Goal: Task Accomplishment & Management: Use online tool/utility

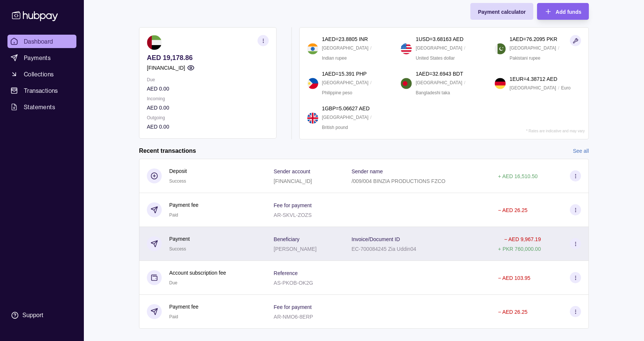
scroll to position [57, 0]
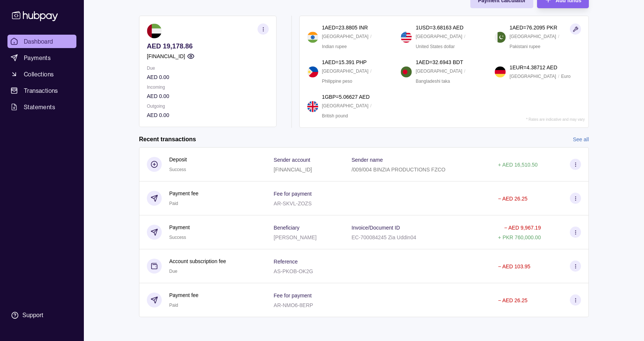
click at [582, 138] on link "See all" at bounding box center [581, 139] width 16 height 8
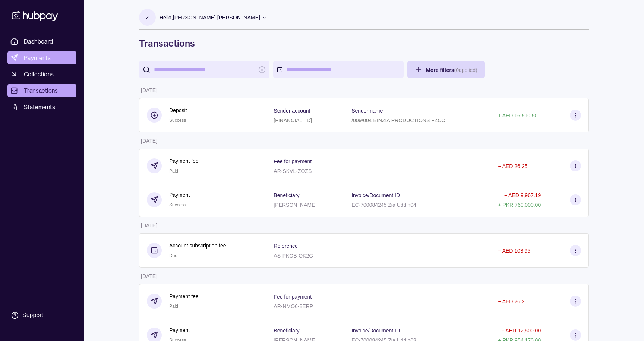
click at [48, 59] on span "Payments" at bounding box center [37, 57] width 27 height 9
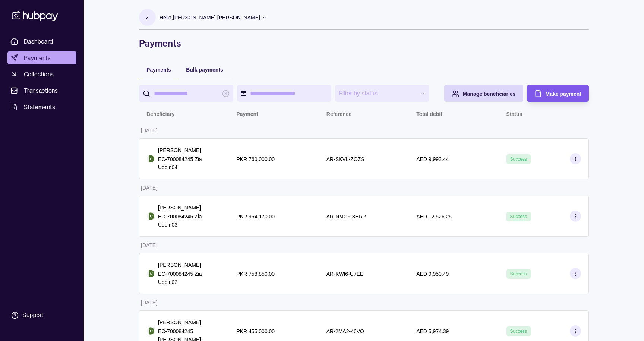
click at [556, 96] on span "Make payment" at bounding box center [564, 94] width 36 height 6
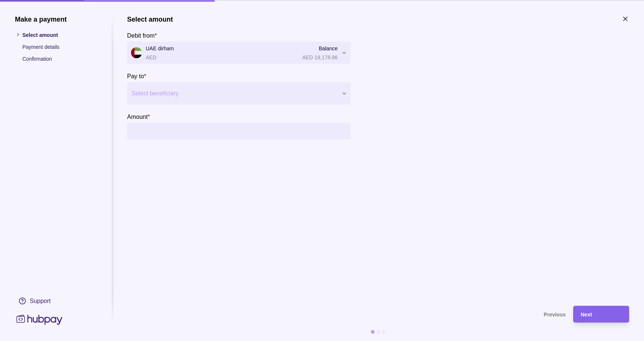
click at [625, 19] on icon "button" at bounding box center [625, 18] width 7 height 7
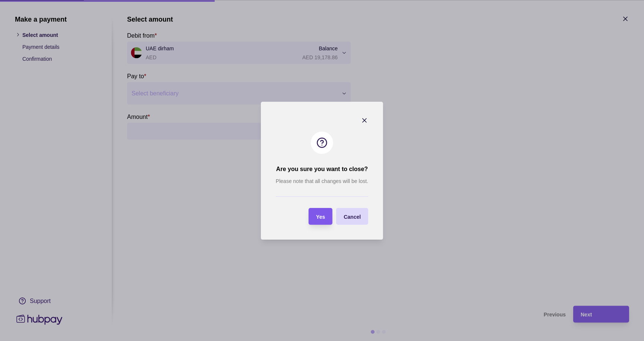
click at [322, 214] on span "Yes" at bounding box center [320, 217] width 9 height 6
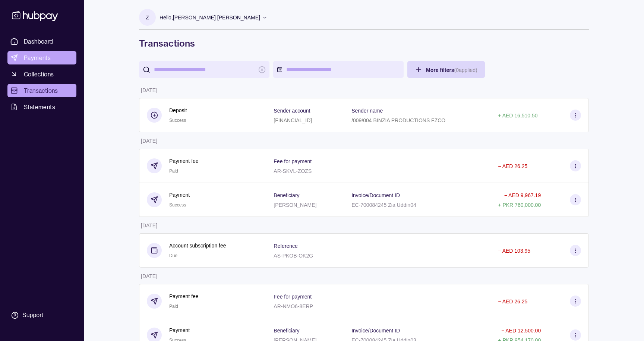
click at [35, 56] on span "Payments" at bounding box center [37, 57] width 27 height 9
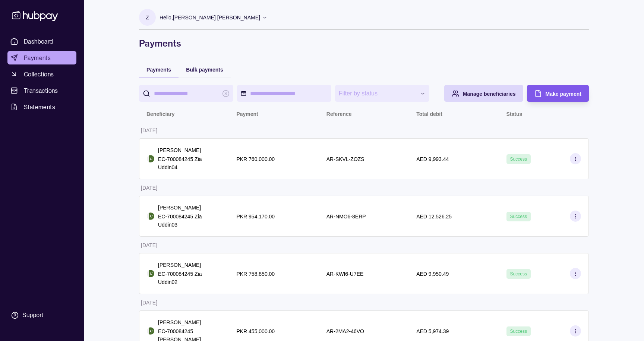
click at [557, 94] on span "Make payment" at bounding box center [564, 94] width 36 height 6
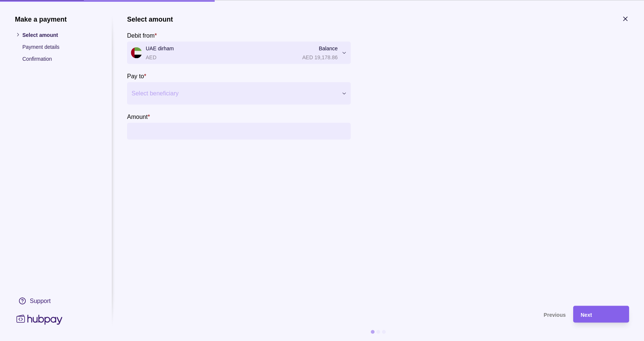
click at [218, 94] on div at bounding box center [234, 93] width 205 height 10
click at [186, 141] on p "[FINANCIAL_ID]" at bounding box center [168, 139] width 43 height 8
click at [183, 135] on input "Amount *" at bounding box center [246, 131] width 201 height 17
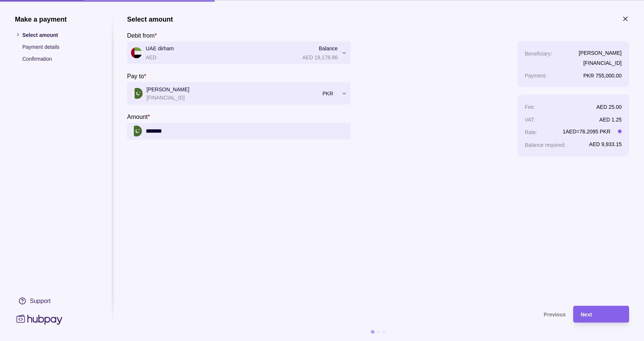
click at [155, 131] on input "*******" at bounding box center [246, 131] width 201 height 17
type input "*******"
click at [596, 314] on div "Next" at bounding box center [601, 314] width 41 height 9
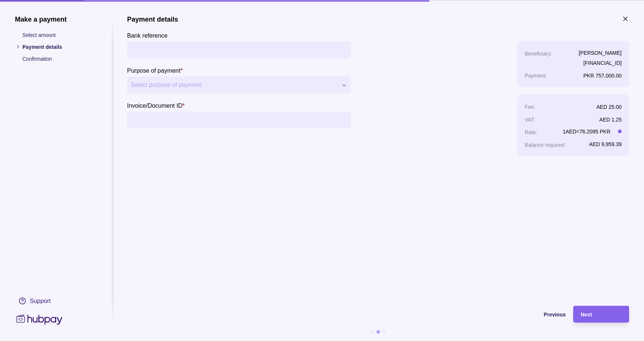
click at [207, 45] on input "Bank reference" at bounding box center [239, 49] width 216 height 17
click at [182, 119] on input "Invoice/Document ID *" at bounding box center [239, 119] width 216 height 17
paste input "**********"
type input "**********"
click at [194, 82] on span "Select purpose of payment" at bounding box center [234, 85] width 207 height 9
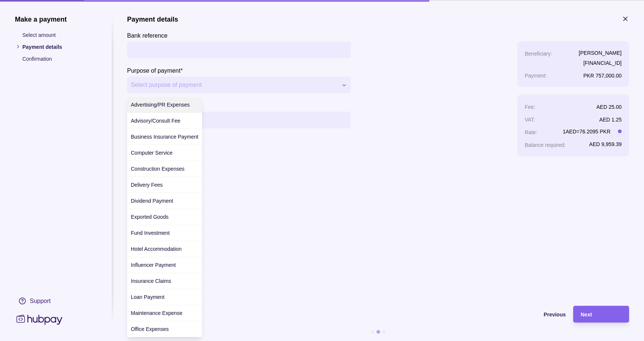
click at [178, 51] on div at bounding box center [322, 170] width 644 height 341
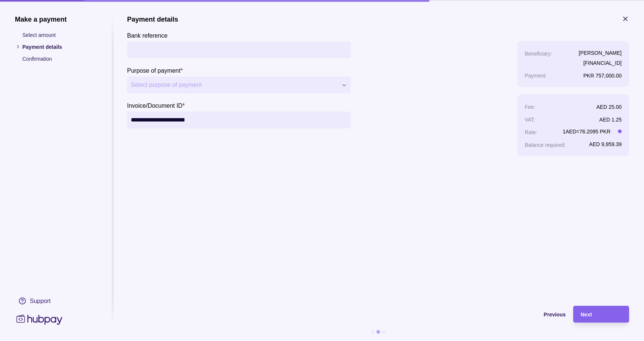
click at [178, 81] on span "Select purpose of payment" at bounding box center [234, 85] width 207 height 9
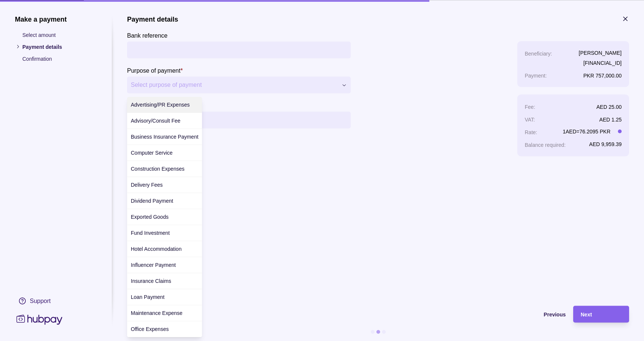
click at [172, 43] on div at bounding box center [322, 170] width 644 height 341
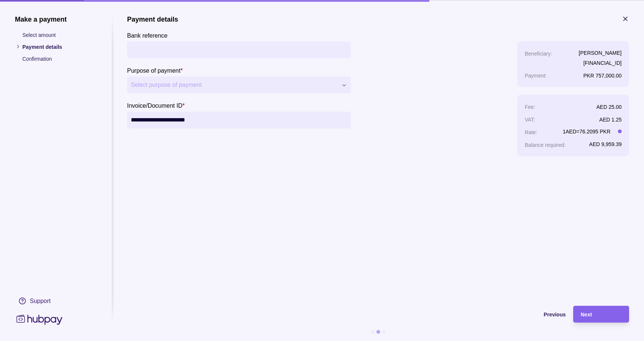
click at [169, 46] on input "Bank reference" at bounding box center [239, 49] width 216 height 17
type input "******"
click at [169, 85] on span "Select purpose of payment" at bounding box center [234, 85] width 207 height 9
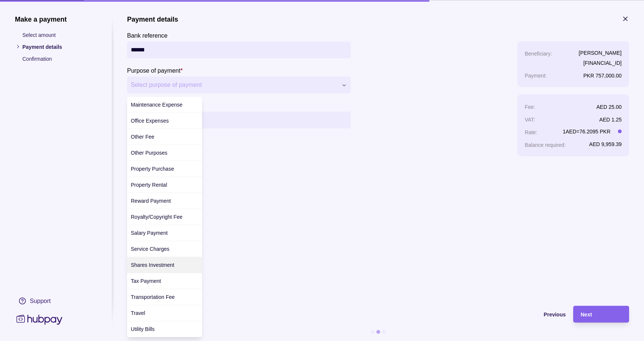
scroll to position [204, 0]
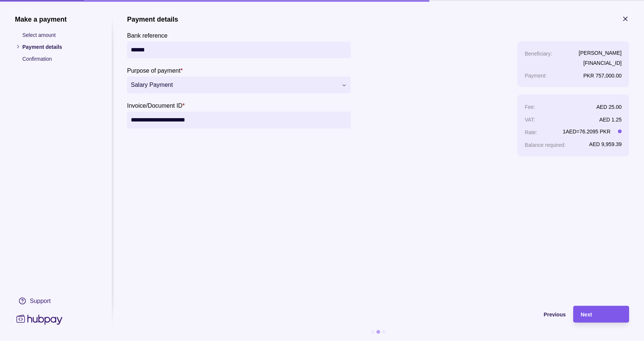
click at [592, 315] on span "Next" at bounding box center [586, 315] width 11 height 6
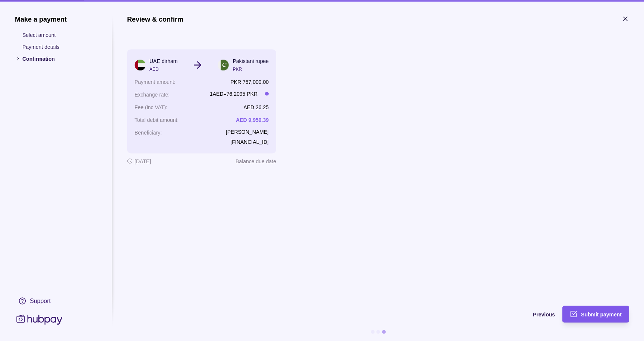
click at [593, 313] on span "Submit payment" at bounding box center [601, 315] width 41 height 6
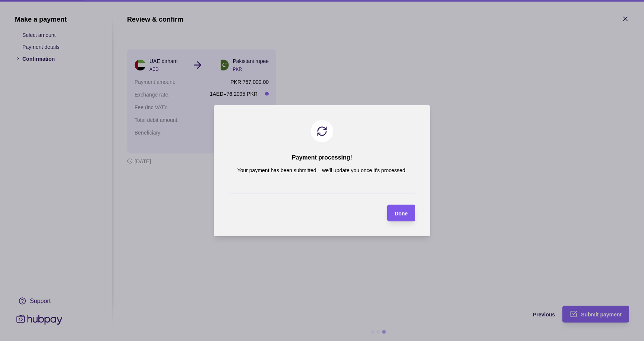
click at [400, 213] on span "Done" at bounding box center [401, 213] width 13 height 6
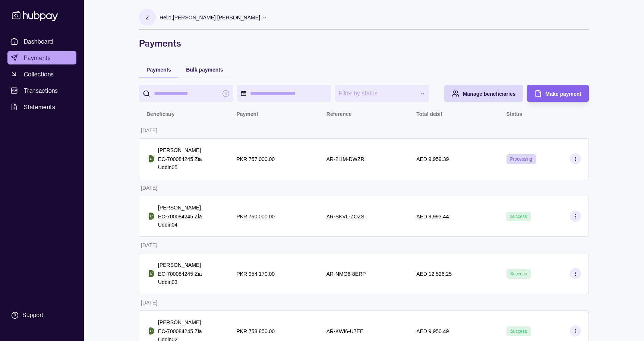
click at [515, 53] on div "**********" at bounding box center [364, 233] width 480 height 466
click at [45, 74] on span "Collections" at bounding box center [39, 74] width 30 height 9
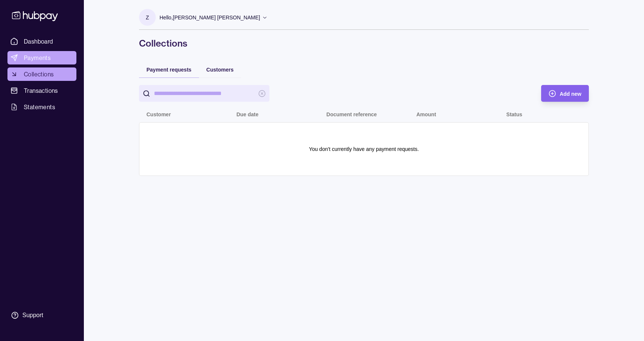
click at [40, 54] on span "Payments" at bounding box center [37, 57] width 27 height 9
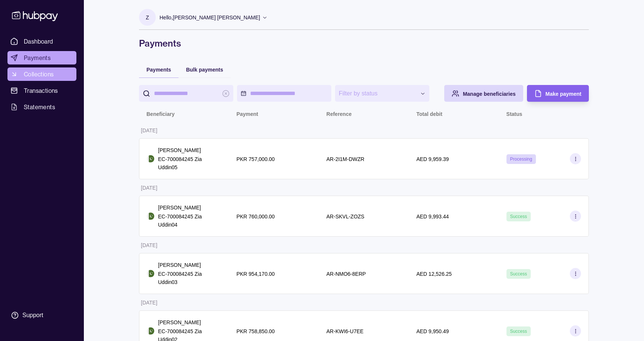
click at [35, 78] on span "Collections" at bounding box center [39, 74] width 30 height 9
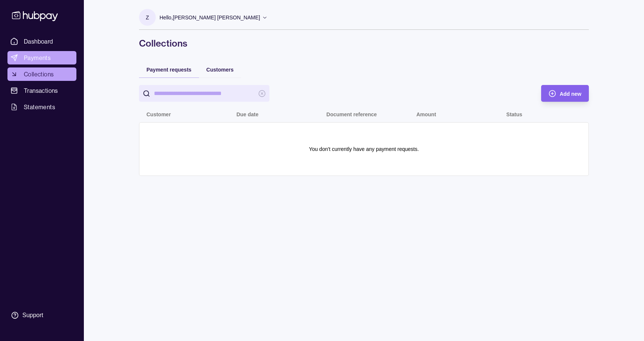
click at [34, 62] on span "Payments" at bounding box center [37, 57] width 27 height 9
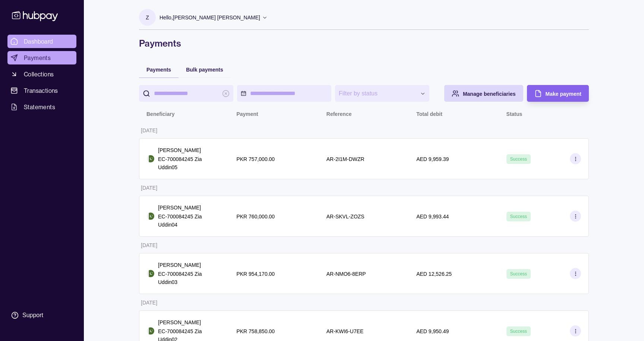
click at [38, 42] on span "Dashboard" at bounding box center [38, 41] width 29 height 9
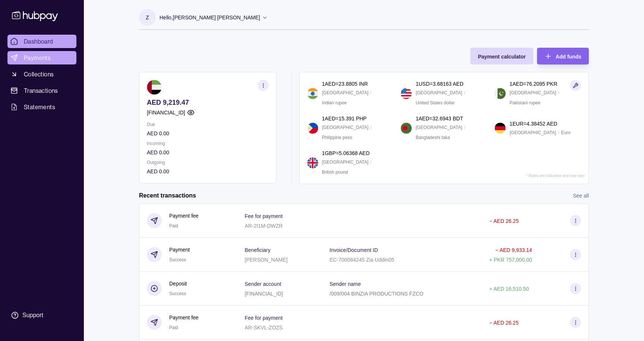
click at [34, 55] on span "Payments" at bounding box center [37, 57] width 27 height 9
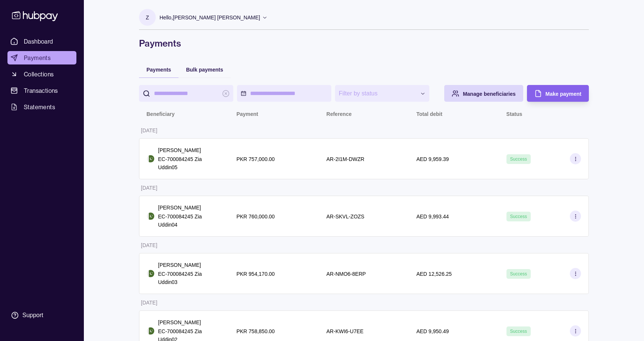
click at [262, 16] on icon at bounding box center [265, 18] width 6 height 6
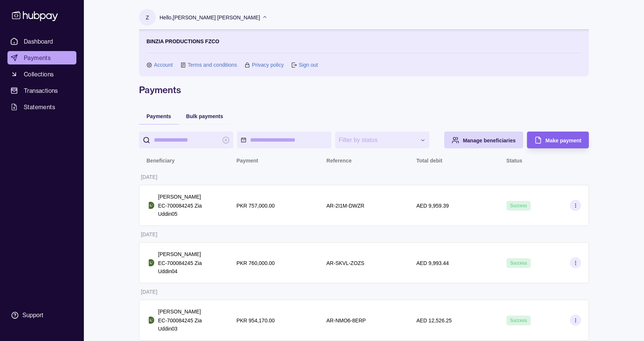
click at [303, 63] on link "Sign out" at bounding box center [308, 65] width 19 height 8
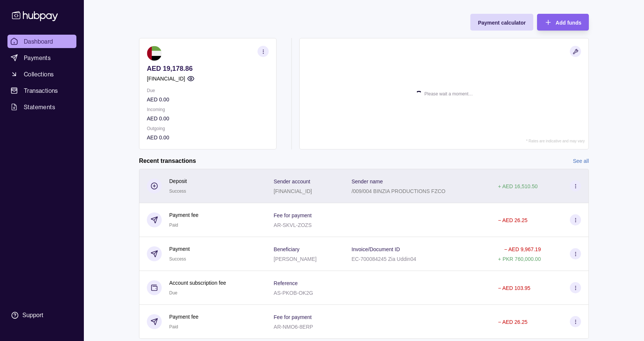
scroll to position [57, 0]
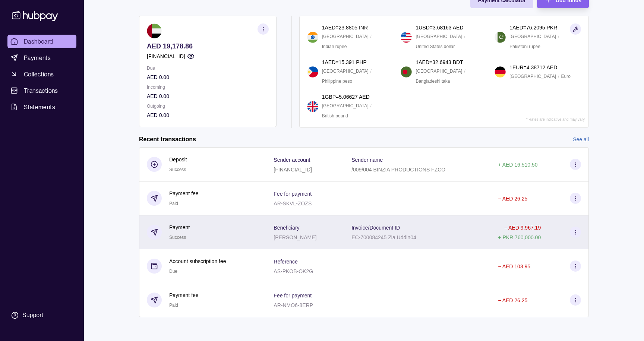
click at [381, 235] on p "EC-700084245 Zia Uddin04" at bounding box center [384, 238] width 65 height 6
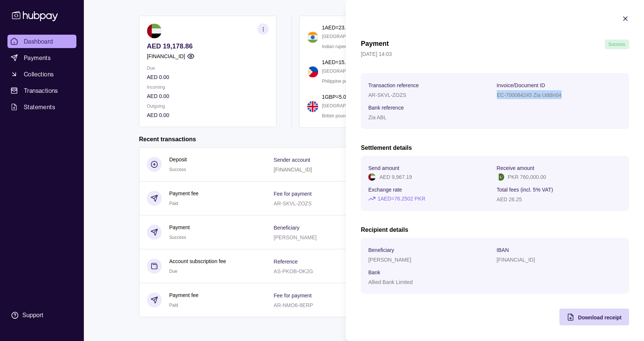
drag, startPoint x: 497, startPoint y: 95, endPoint x: 564, endPoint y: 94, distance: 66.8
click at [564, 94] on div "EC-700084245 Zia Uddin04" at bounding box center [559, 94] width 125 height 9
copy p "EC-700084245 Zia Uddin04"
click at [626, 19] on icon "button" at bounding box center [626, 19] width 4 height 4
